Goal: Task Accomplishment & Management: Manage account settings

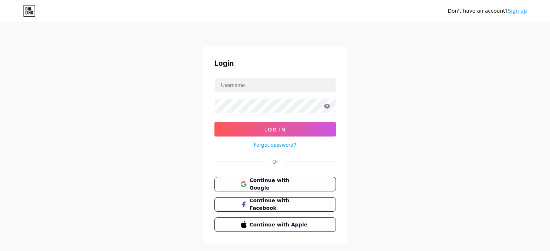
click at [265, 183] on span "Continue with Google" at bounding box center [280, 184] width 60 height 15
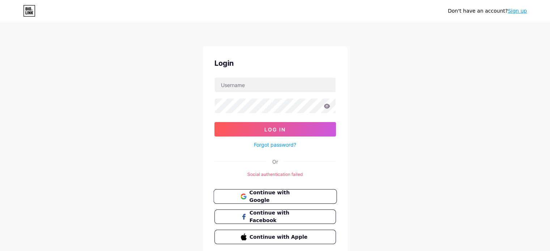
click at [279, 201] on button "Continue with Google" at bounding box center [274, 197] width 123 height 15
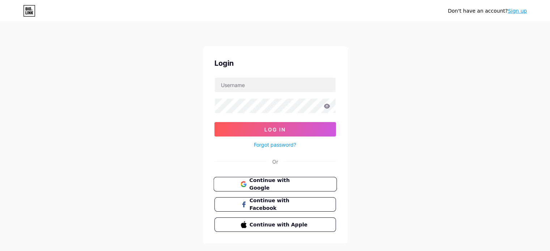
click at [272, 184] on span "Continue with Google" at bounding box center [279, 185] width 60 height 16
click at [268, 181] on span "Continue with Google" at bounding box center [279, 185] width 60 height 16
